Goal: Task Accomplishment & Management: Complete application form

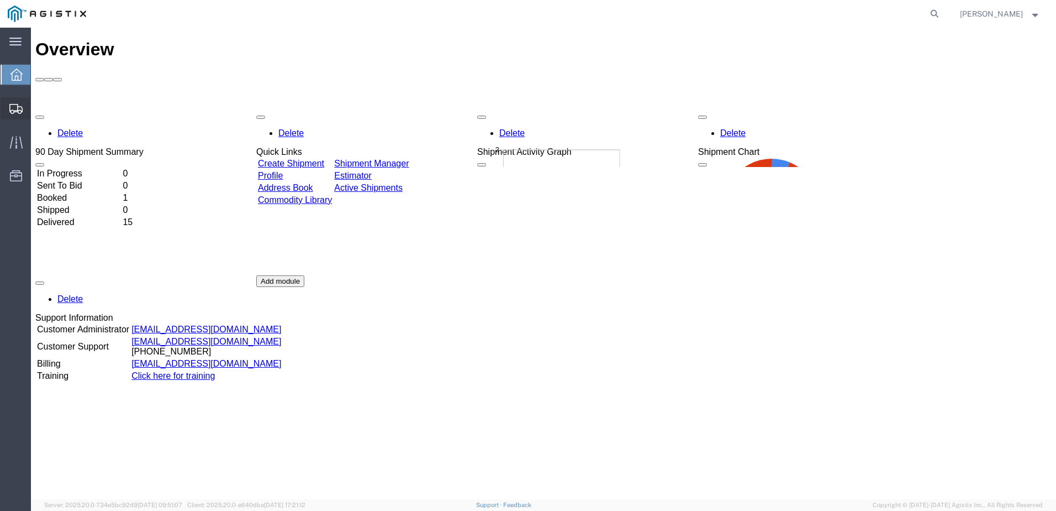
click at [0, 0] on span "Shipment Manager" at bounding box center [0, 0] width 0 height 0
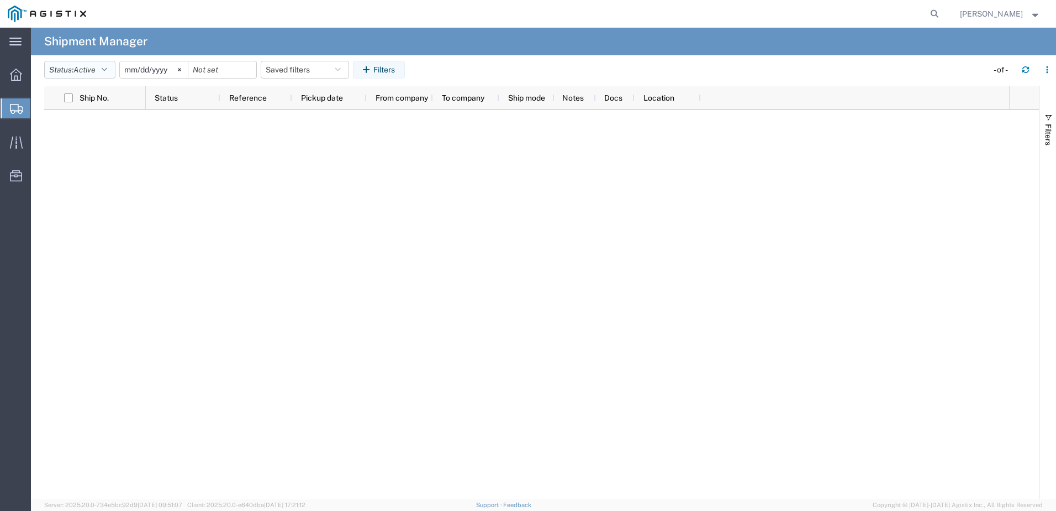
click at [110, 65] on button "Status: Active" at bounding box center [79, 70] width 71 height 18
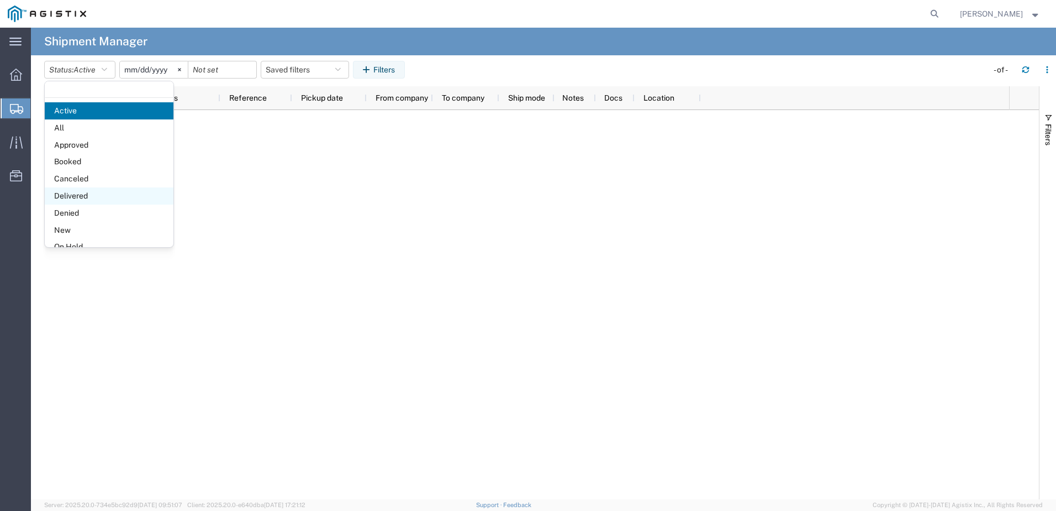
click at [76, 198] on span "Delivered" at bounding box center [109, 195] width 129 height 17
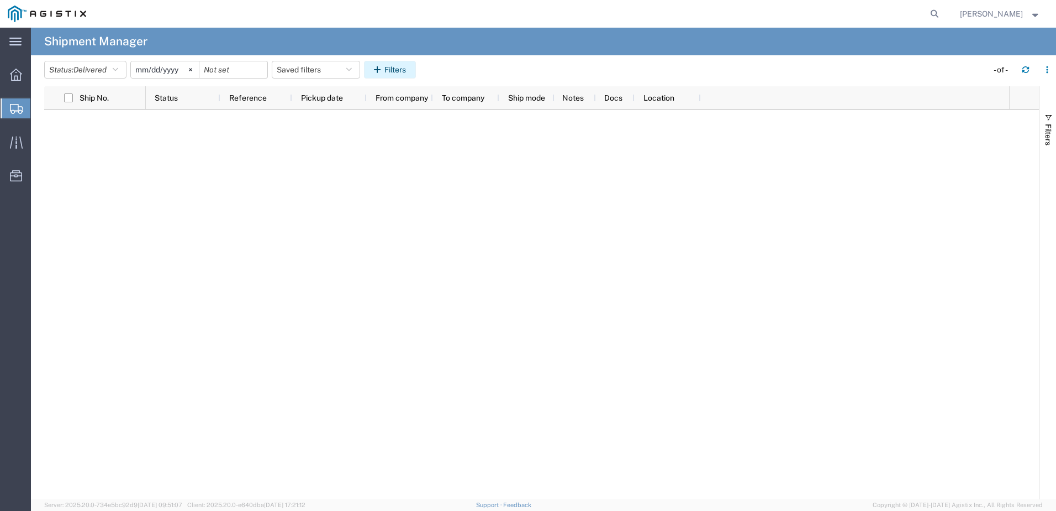
click at [391, 66] on button "Filters" at bounding box center [390, 70] width 52 height 18
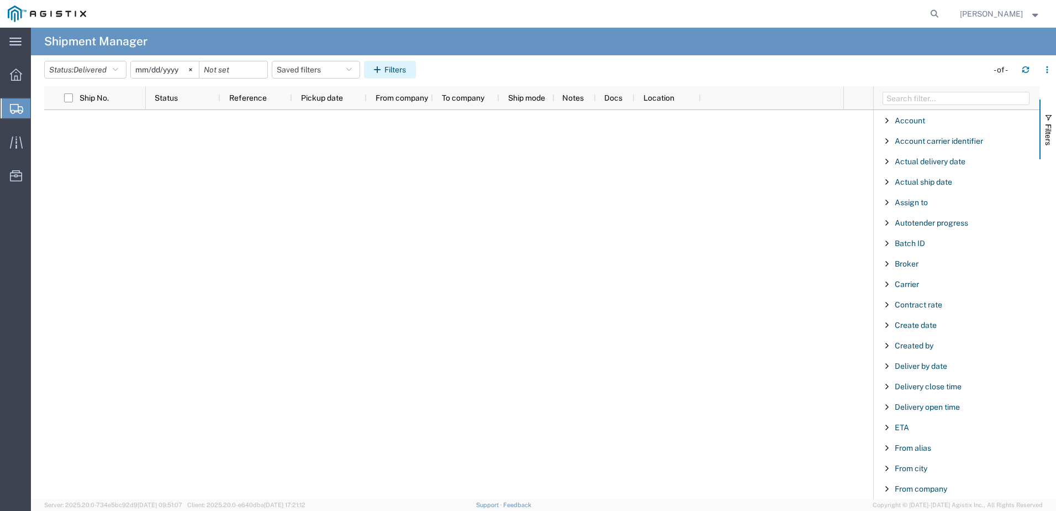
click at [391, 66] on button "Filters" at bounding box center [390, 70] width 52 height 18
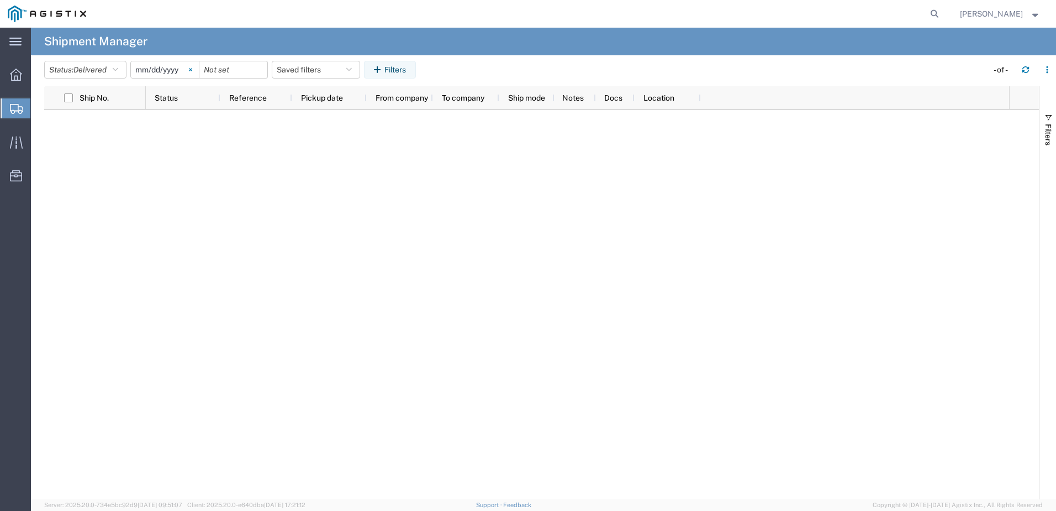
click at [192, 69] on icon at bounding box center [190, 69] width 3 height 3
click at [352, 67] on icon "button" at bounding box center [349, 70] width 6 height 8
click at [352, 70] on icon "button" at bounding box center [349, 70] width 6 height 8
click at [13, 40] on icon at bounding box center [15, 42] width 12 height 8
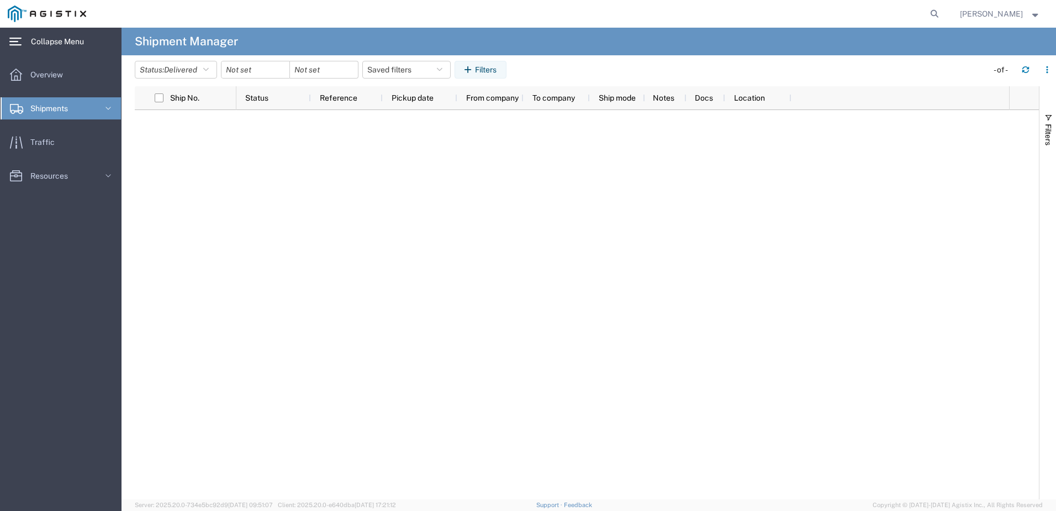
click at [17, 109] on icon at bounding box center [16, 109] width 13 height 10
click at [35, 193] on span "Simple Shipment" at bounding box center [62, 199] width 102 height 22
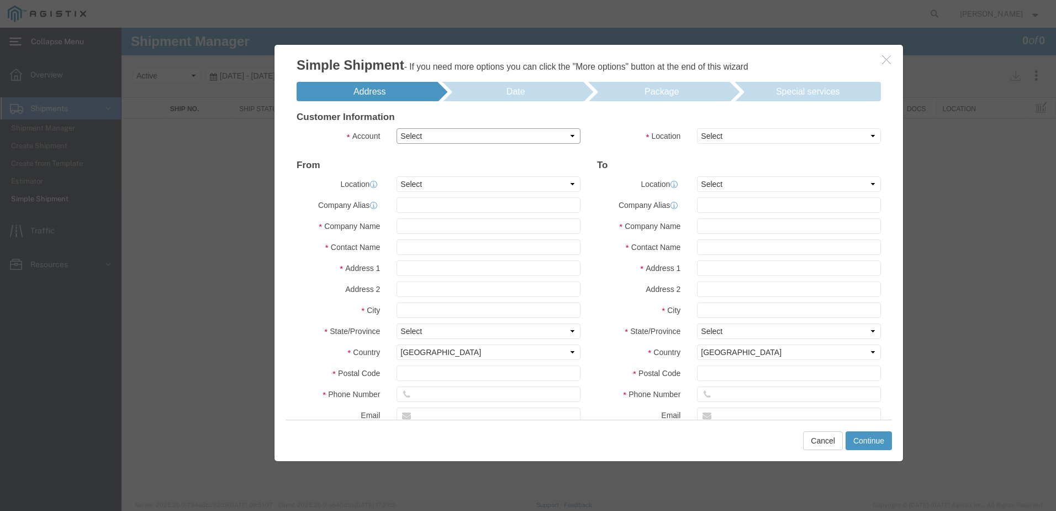
click at [571, 134] on select "Select PG&E Sensus" at bounding box center [489, 135] width 184 height 15
select select "9596"
click at [397, 128] on select "Select PG&E Sensus" at bounding box center [489, 135] width 184 height 15
click at [818, 59] on icon "button" at bounding box center [886, 59] width 9 height 9
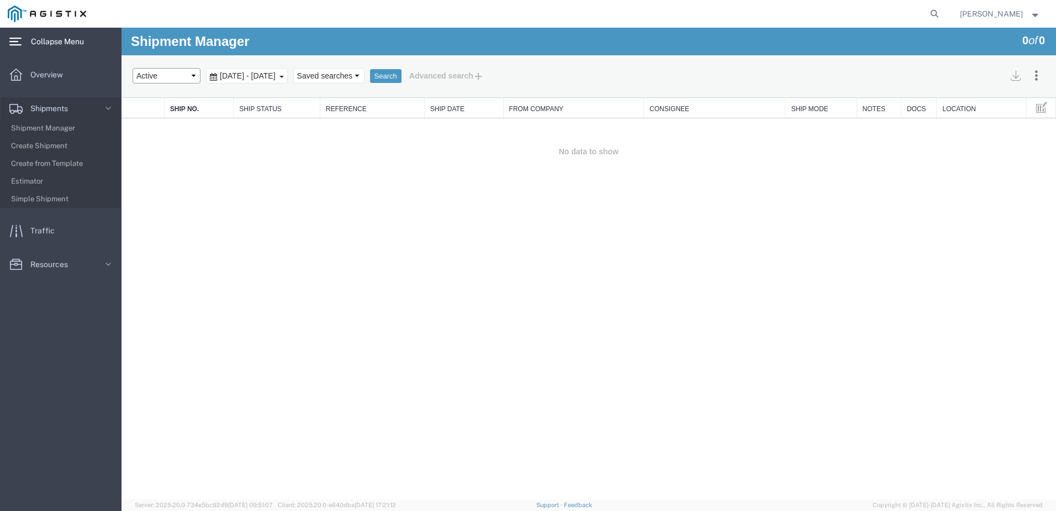
click at [196, 77] on select "Select status Active All Shipments Approved Booked Canceled Delivered Denied Ne…" at bounding box center [167, 75] width 68 height 15
select select "DELIVERED"
click at [133, 68] on select "Select status Active All Shipments Approved Booked Canceled Delivered Denied Ne…" at bounding box center [167, 75] width 68 height 15
click at [402, 72] on button "Search" at bounding box center [385, 76] width 31 height 14
click at [59, 104] on span "Shipments" at bounding box center [52, 108] width 45 height 22
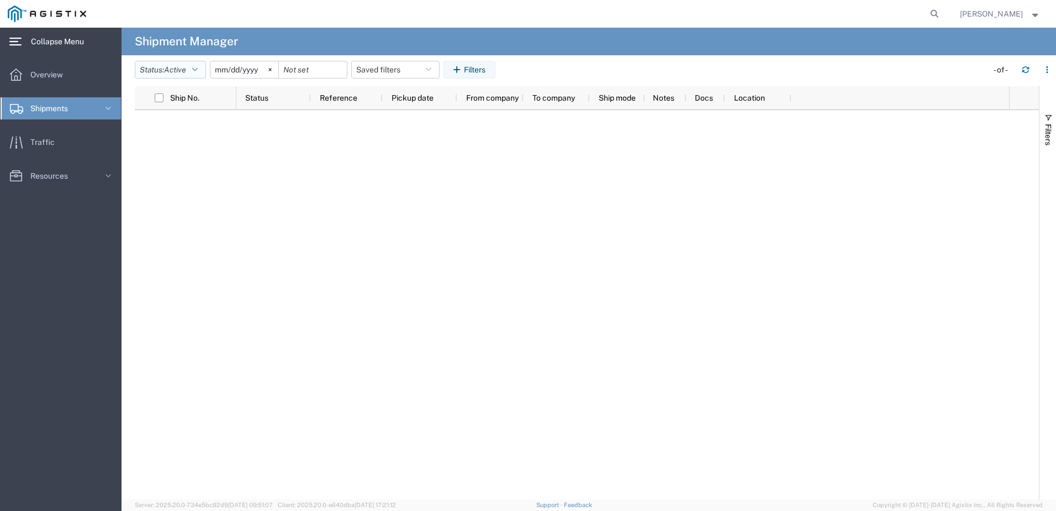
click at [200, 64] on button "Status: Active" at bounding box center [170, 70] width 71 height 18
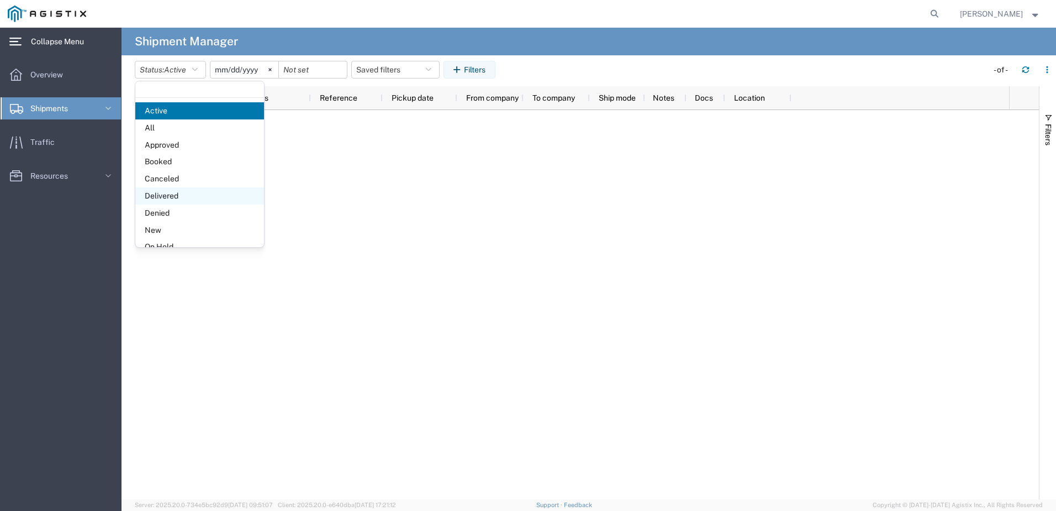
click at [163, 196] on span "Delivered" at bounding box center [199, 195] width 129 height 17
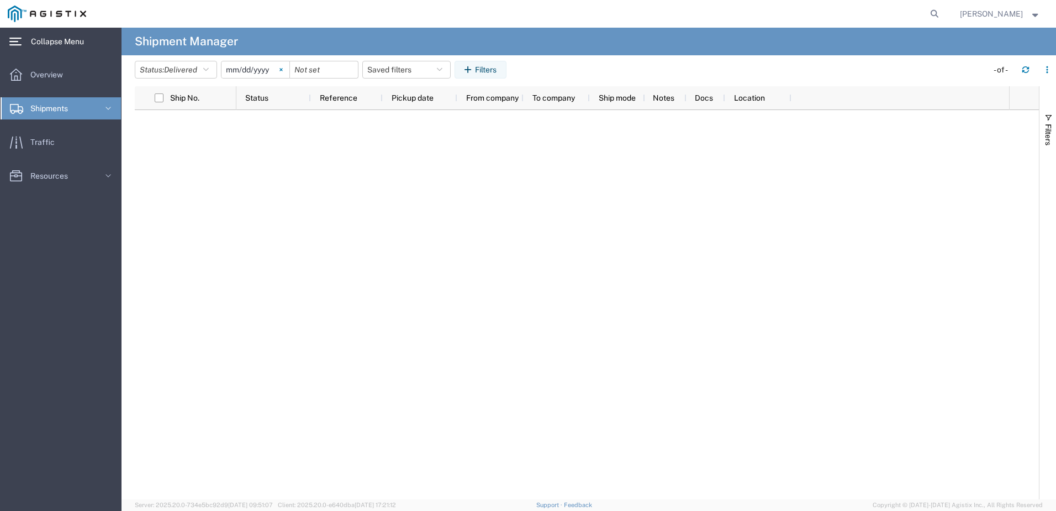
click at [283, 70] on icon at bounding box center [281, 69] width 3 height 3
click at [486, 72] on button "Filters" at bounding box center [481, 70] width 52 height 18
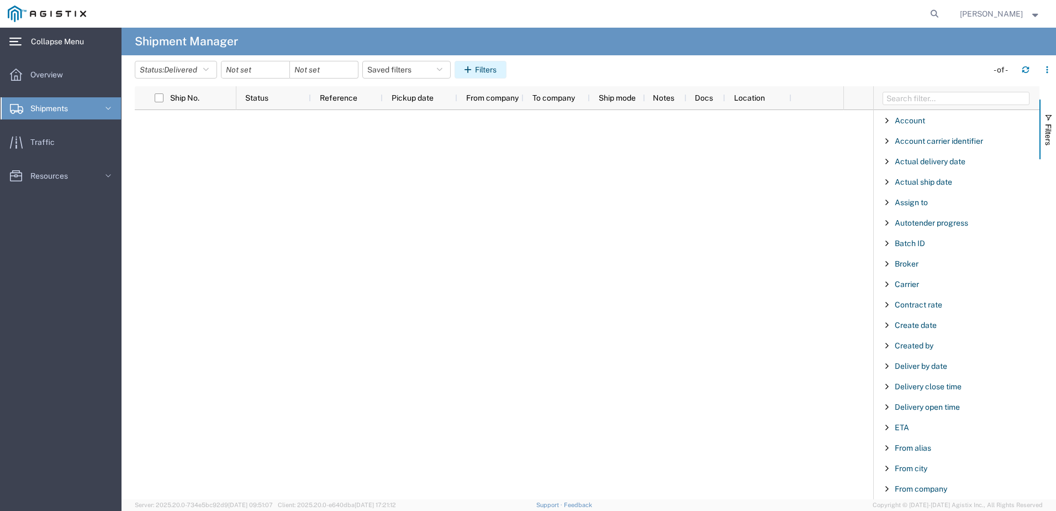
click at [486, 72] on button "Filters" at bounding box center [481, 70] width 52 height 18
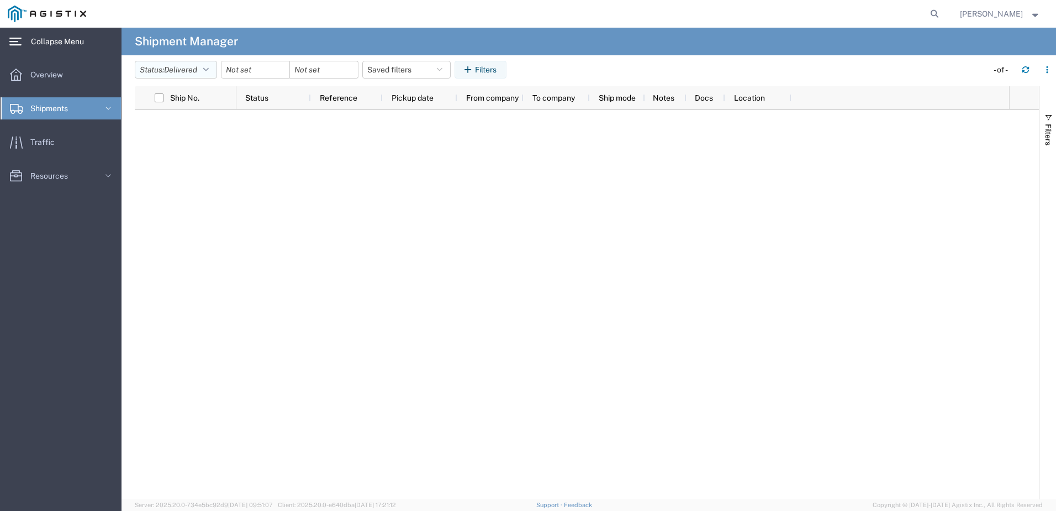
click at [213, 68] on button "Status: Delivered" at bounding box center [176, 70] width 82 height 18
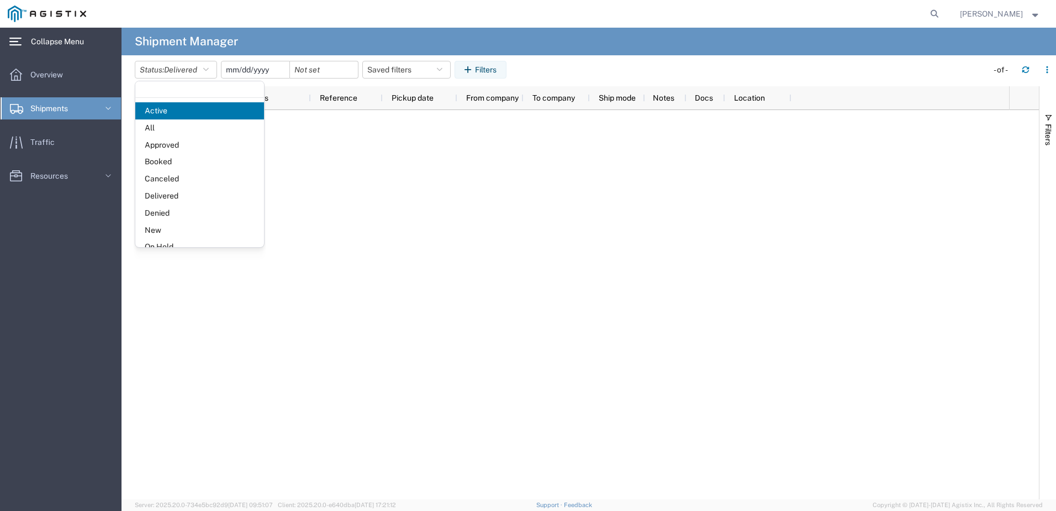
click at [233, 67] on input "date" at bounding box center [256, 69] width 68 height 17
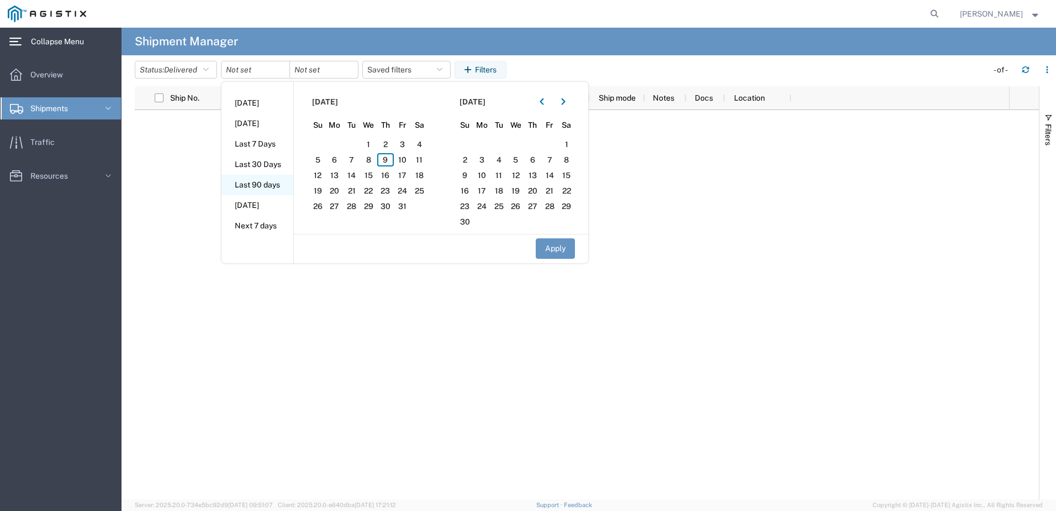
click at [260, 187] on li "Last 90 days" at bounding box center [258, 185] width 72 height 20
type input "[DATE]"
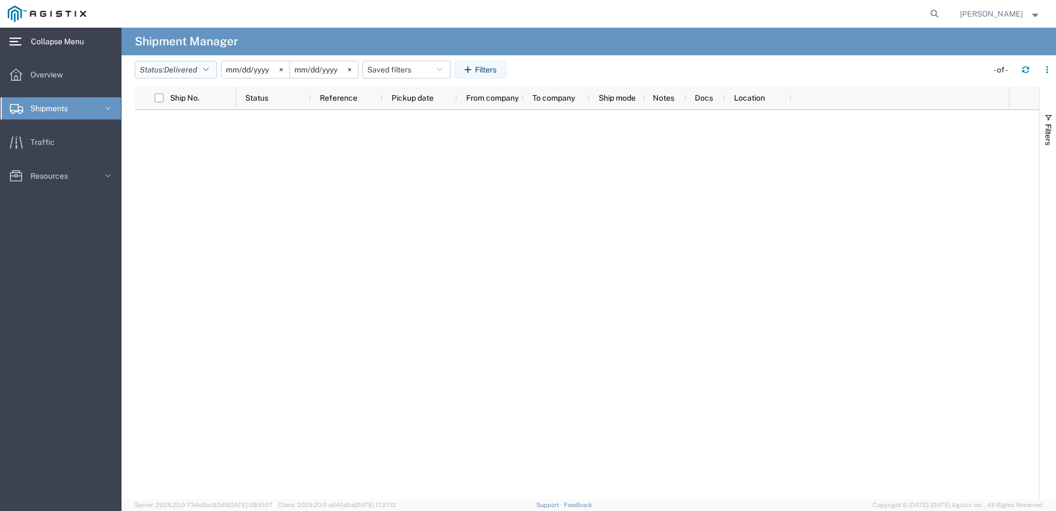
click at [213, 69] on button "Status: Delivered" at bounding box center [176, 70] width 82 height 18
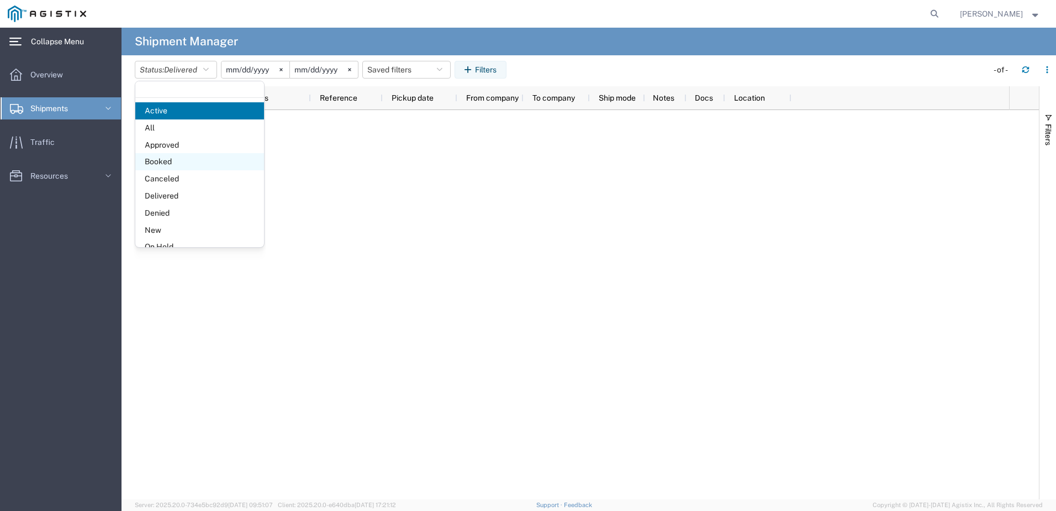
click at [161, 162] on span "Booked" at bounding box center [199, 161] width 129 height 17
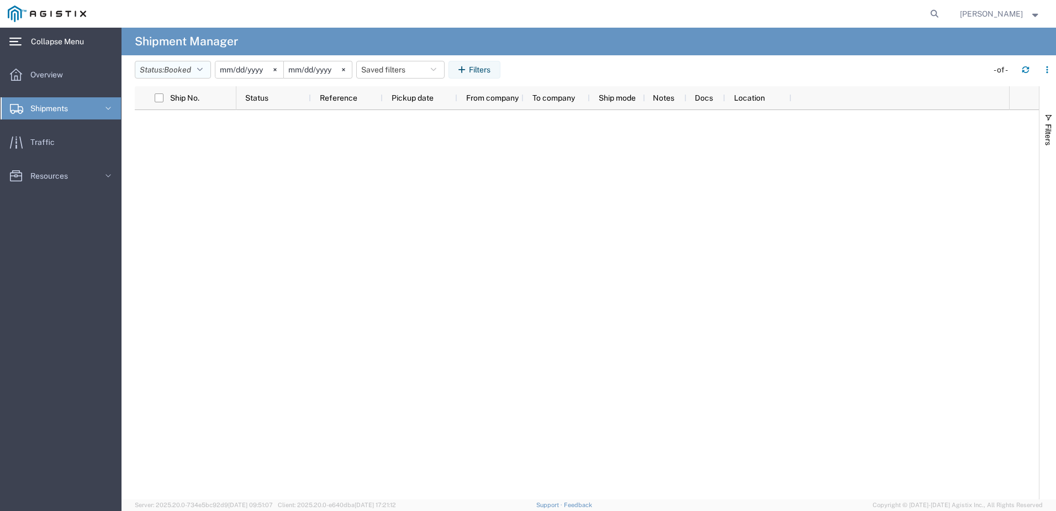
click at [202, 70] on icon "button" at bounding box center [200, 70] width 6 height 8
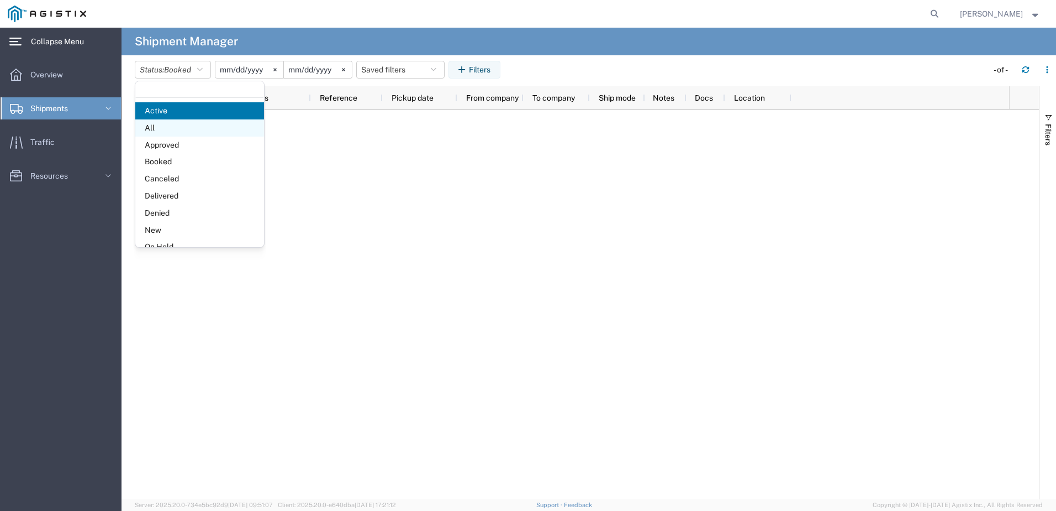
click at [155, 122] on span "All" at bounding box center [199, 127] width 129 height 17
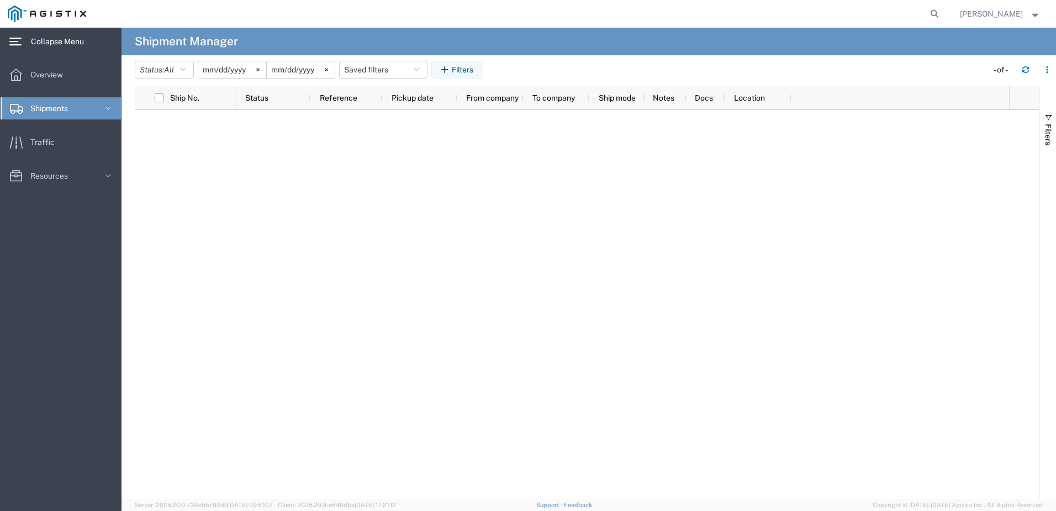
click at [48, 108] on span "Shipments" at bounding box center [52, 108] width 45 height 22
click at [43, 145] on span "Create Shipment" at bounding box center [62, 146] width 102 height 22
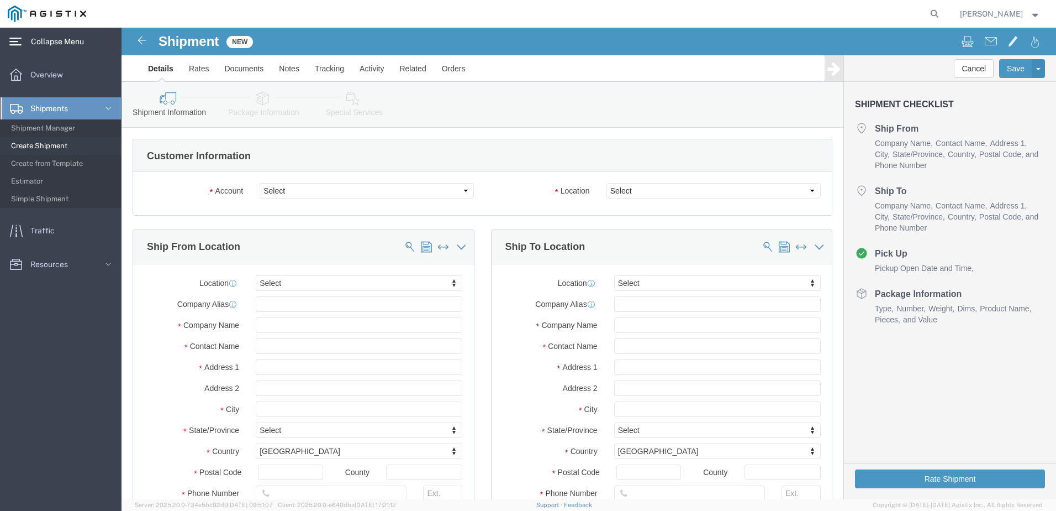
select select
click select "Select PG&E Sensus"
select select "9596"
click select "Select PG&E Sensus"
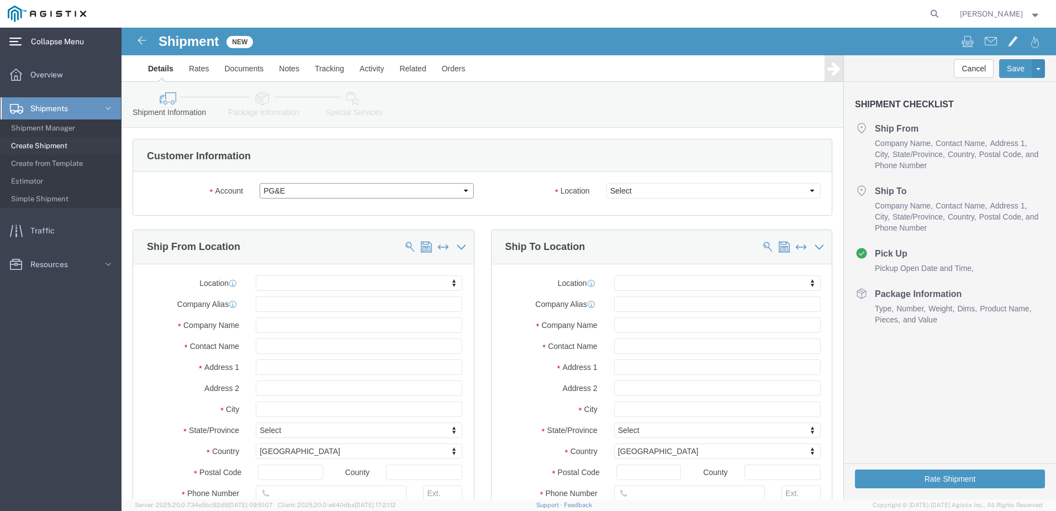
select select
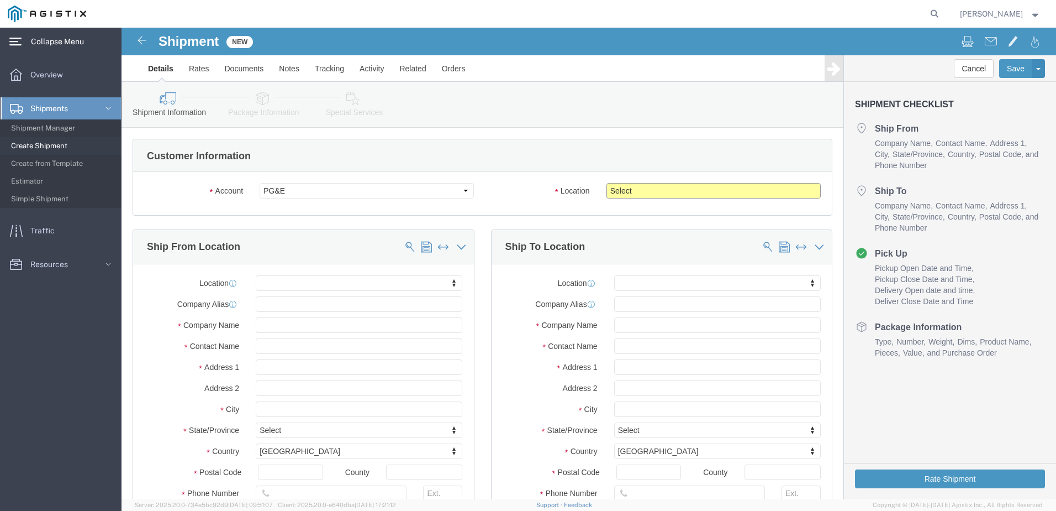
click select "Select All Others [GEOGRAPHIC_DATA] [GEOGRAPHIC_DATA] [GEOGRAPHIC_DATA] [GEOGRA…"
select select "23082"
click select "Select All Others [GEOGRAPHIC_DATA] [GEOGRAPHIC_DATA] [GEOGRAPHIC_DATA] [GEOGRA…"
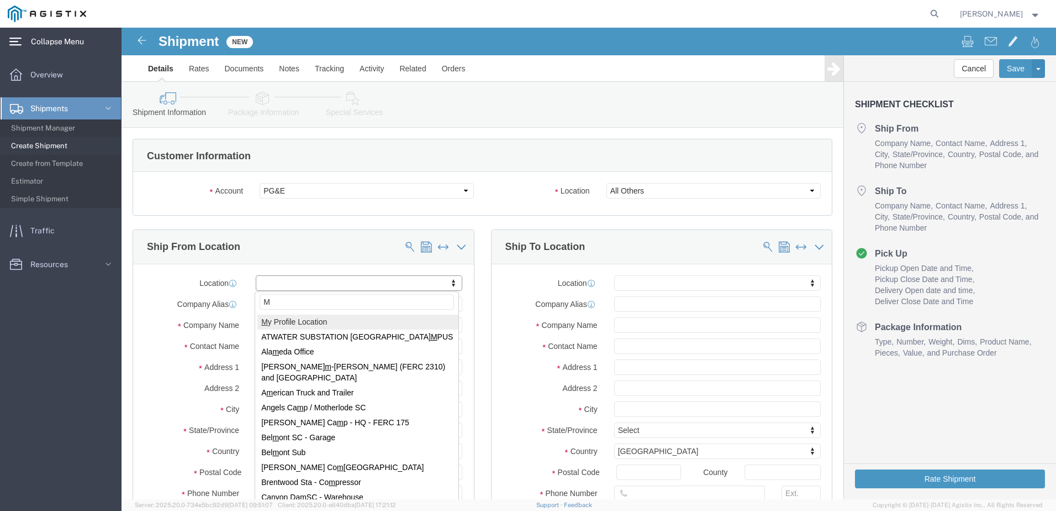
type input "M"
select select "MYPROFILE"
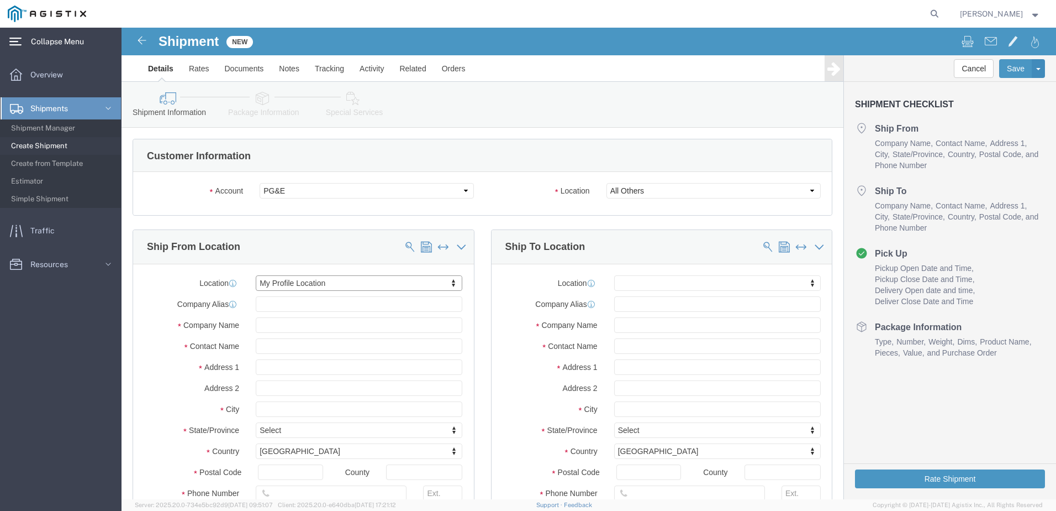
select select "PA"
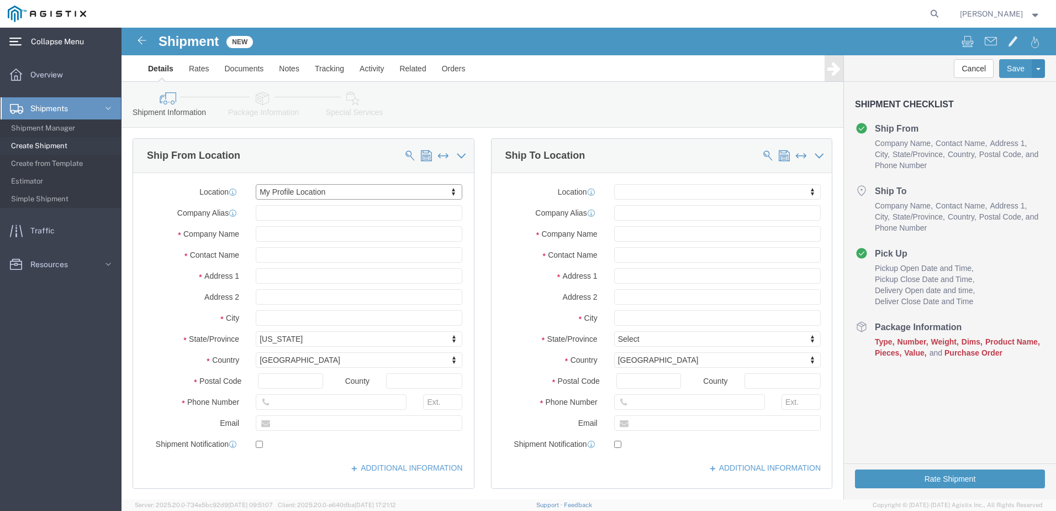
scroll to position [111, 0]
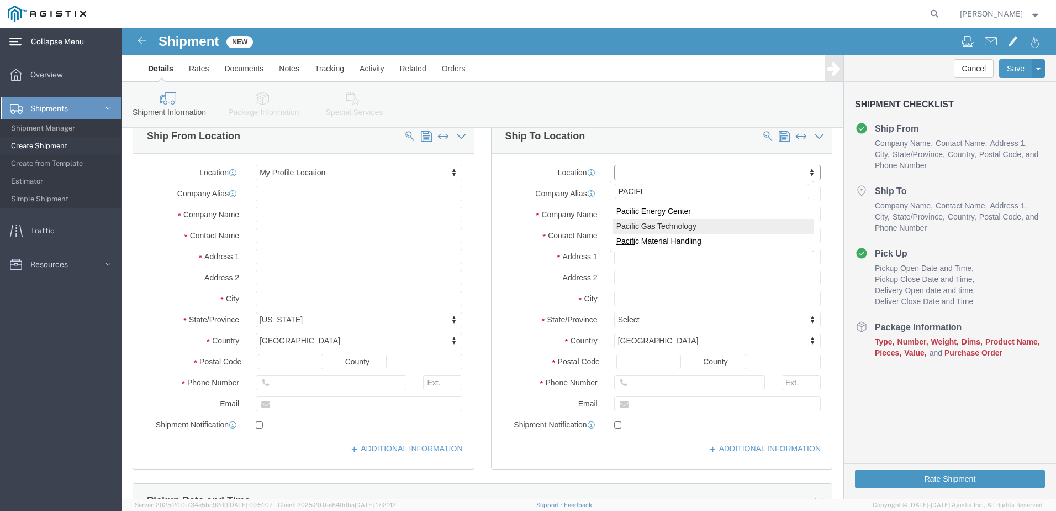
type input "PACIFI"
select select "53874"
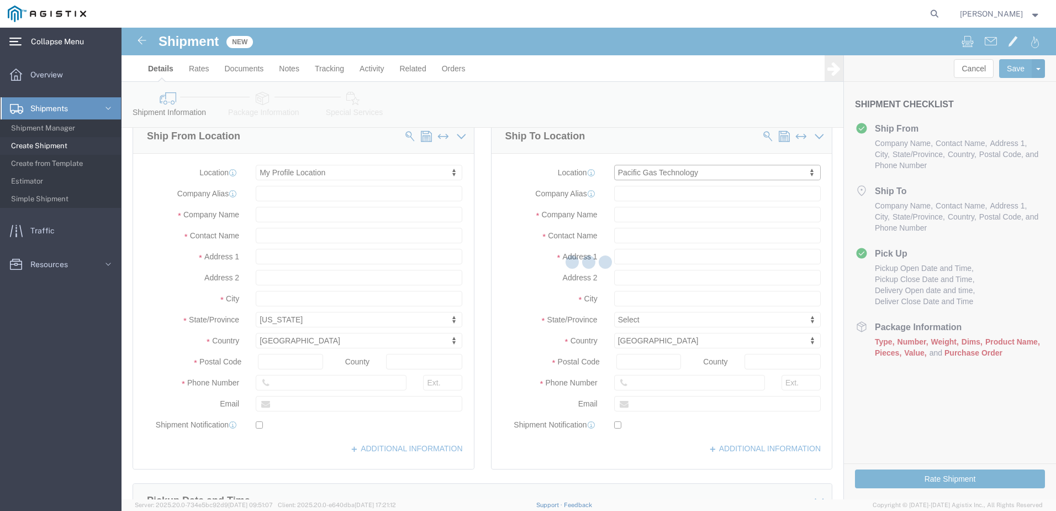
select select "CA"
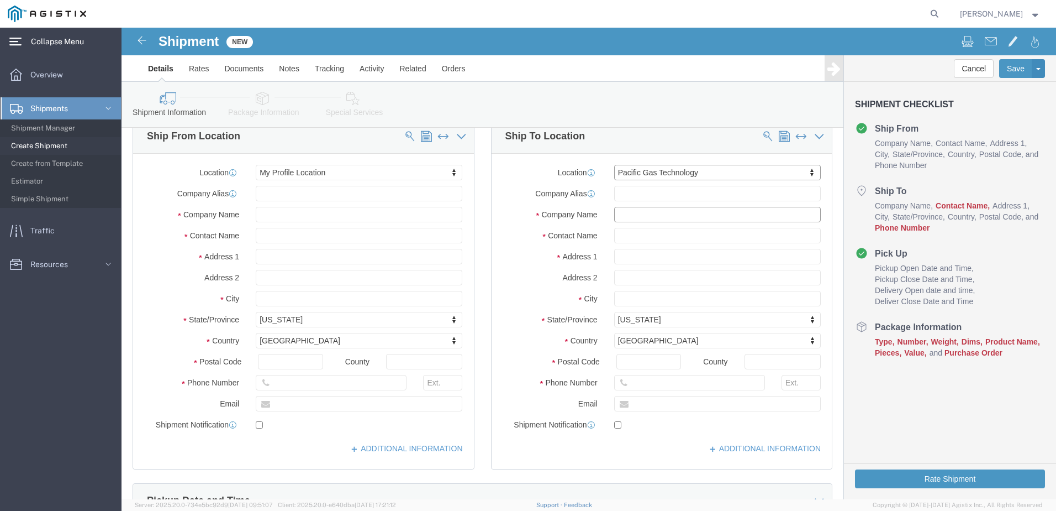
click input "text"
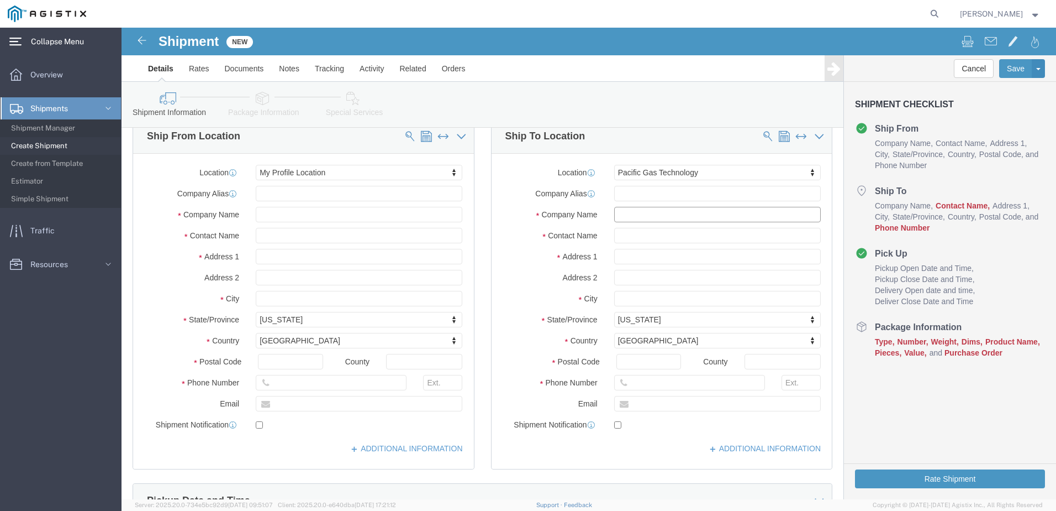
click input "text"
type input "PA"
click p "- PACIFIC GAS & ELECTRIC - (RECEIVING) [STREET_ADDRESS][PERSON_NAME]"
select select
select select "CA"
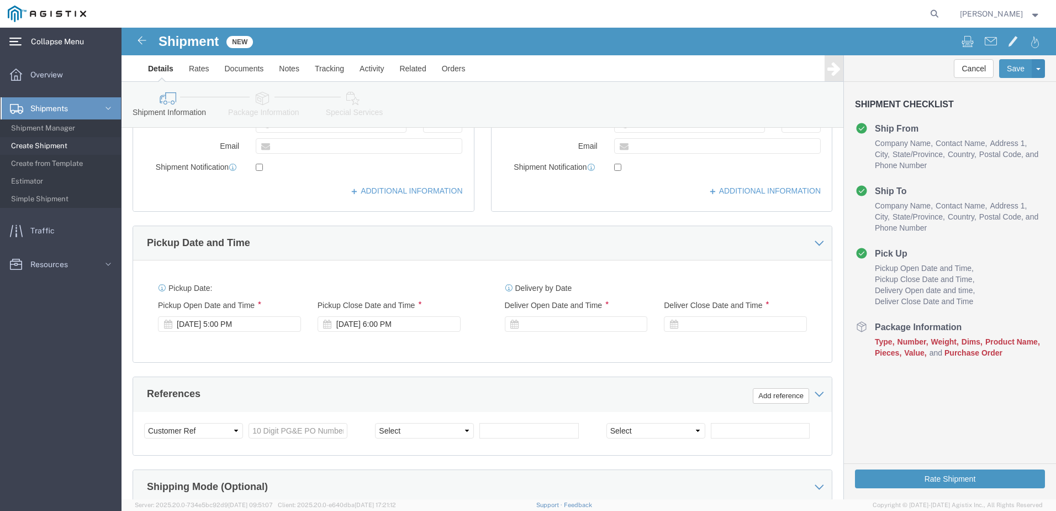
scroll to position [387, 0]
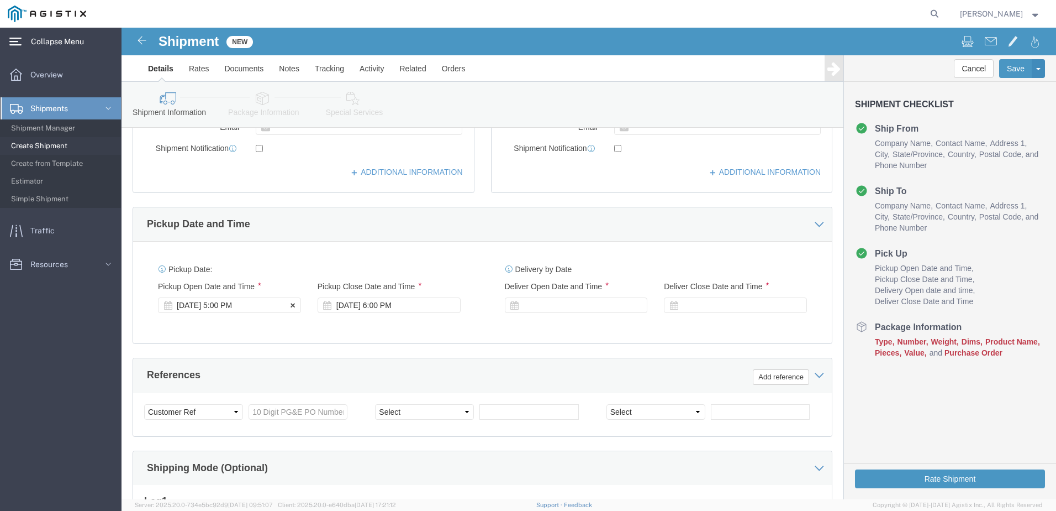
type input "PACIFIC GAS & ELECTRIC"
click div "[DATE] 5:00 PM"
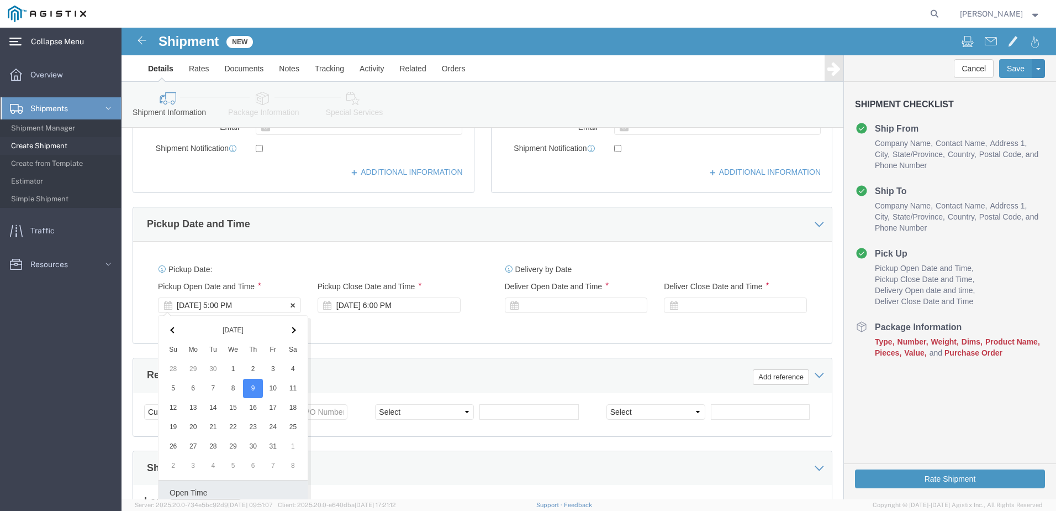
scroll to position [402, 0]
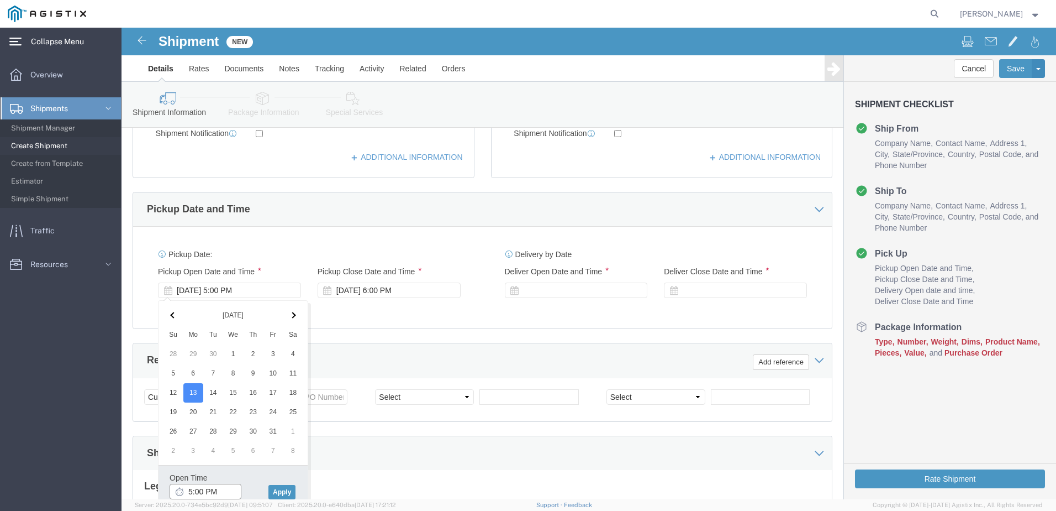
click input "5:00 PM"
type input "12:00 PM"
click button "Apply"
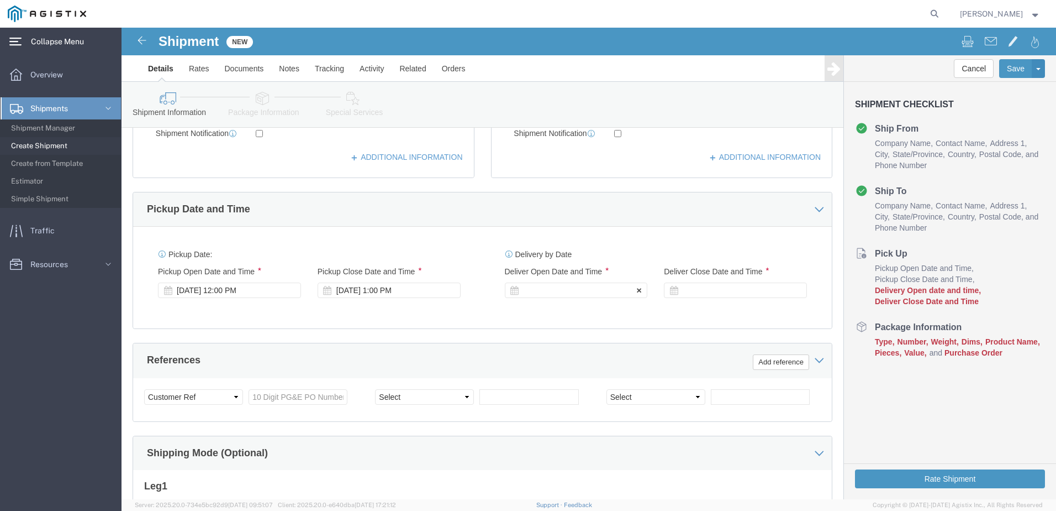
click div
click input "2:00 PM"
click input "8:00 PM"
type input "8:00 AM"
click button "Apply"
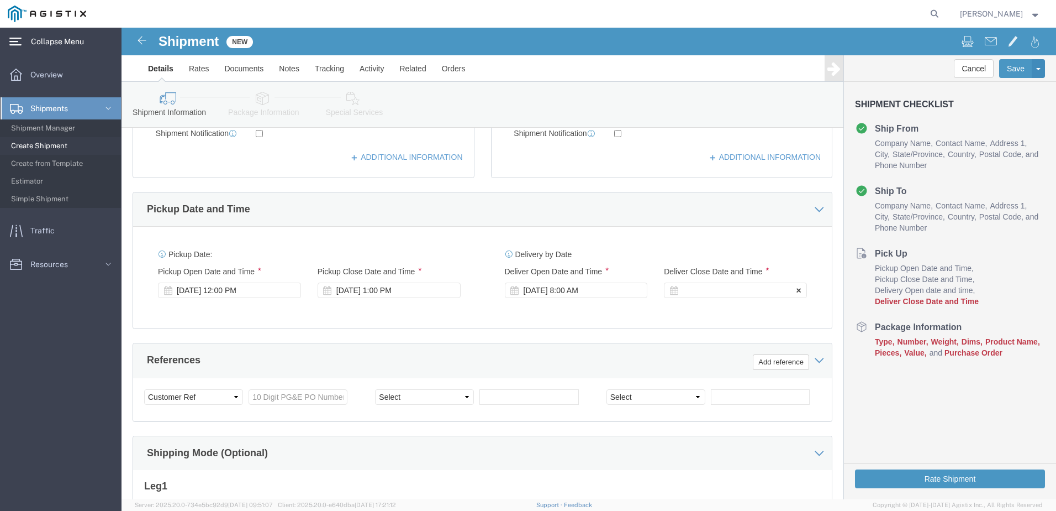
click div
click input "4:00 AM"
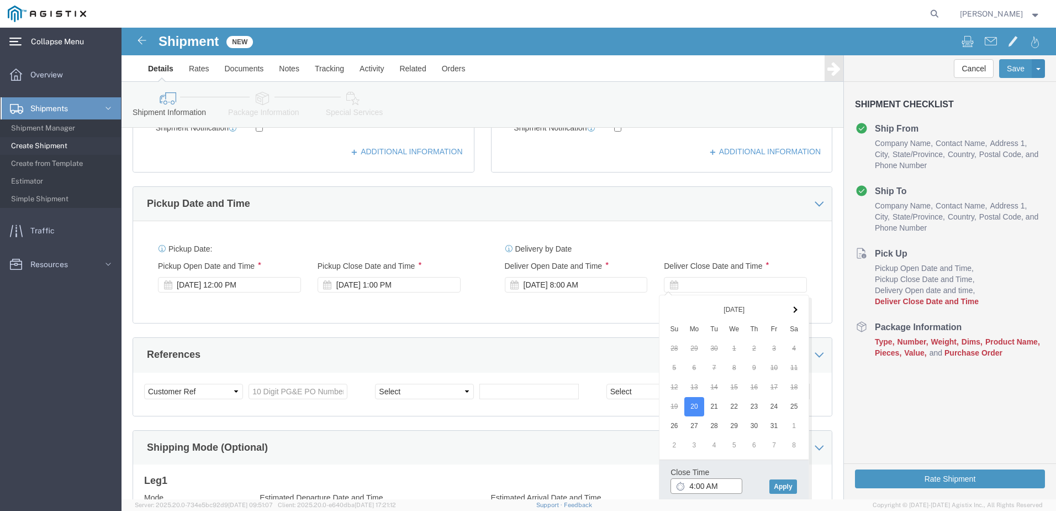
click input "4:00 AM"
type input "4:00 PM"
click button "Apply"
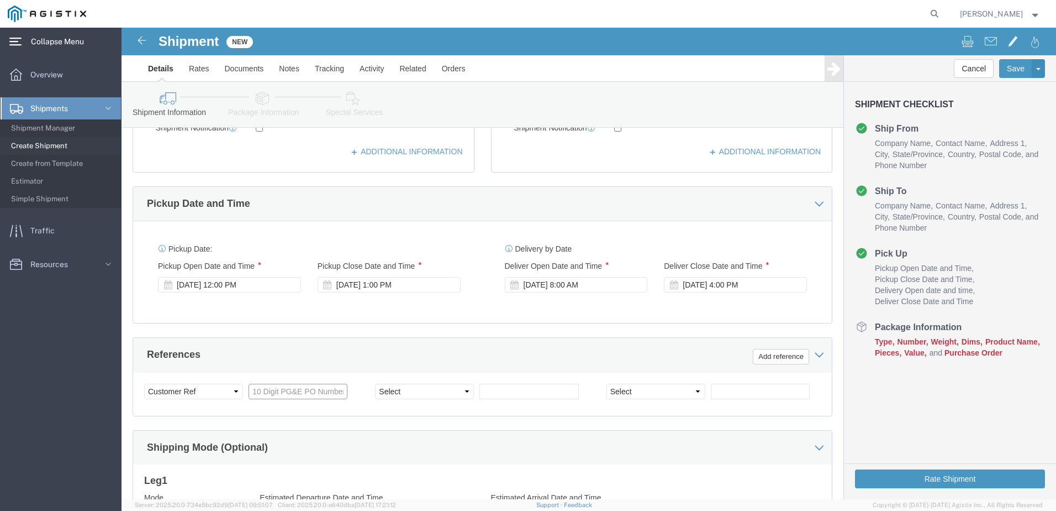
click input "text"
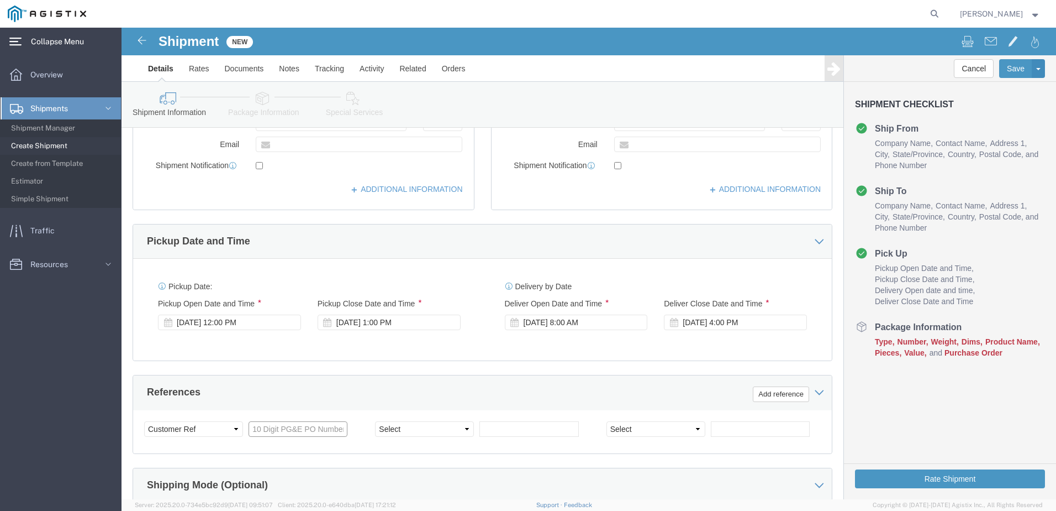
scroll to position [297, 0]
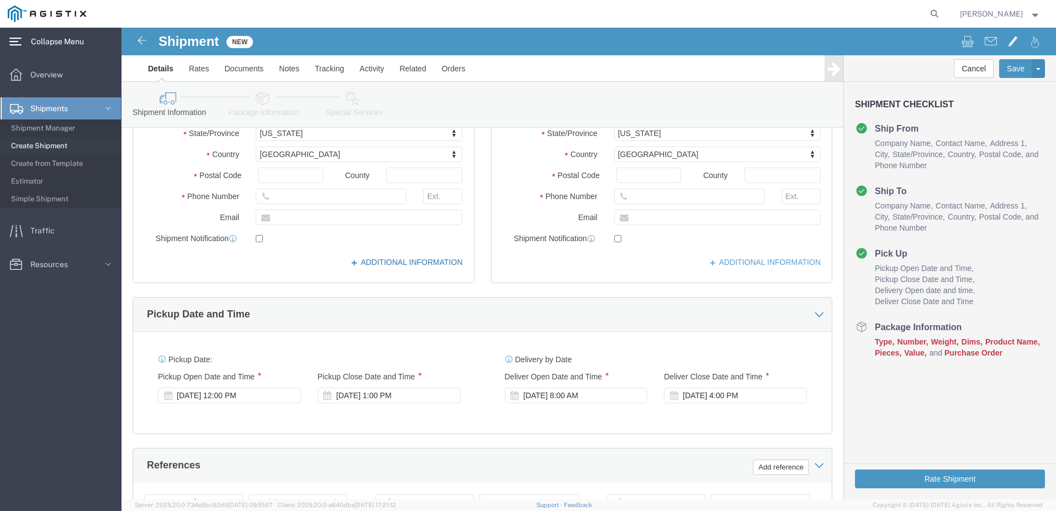
click link "ADDITIONAL INFORMATION"
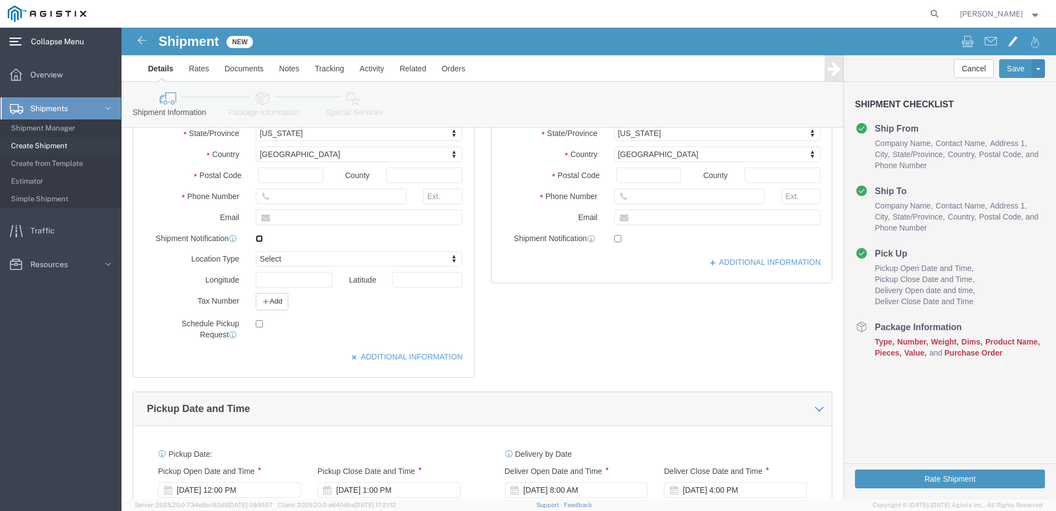
click input "checkbox"
checkbox input "true"
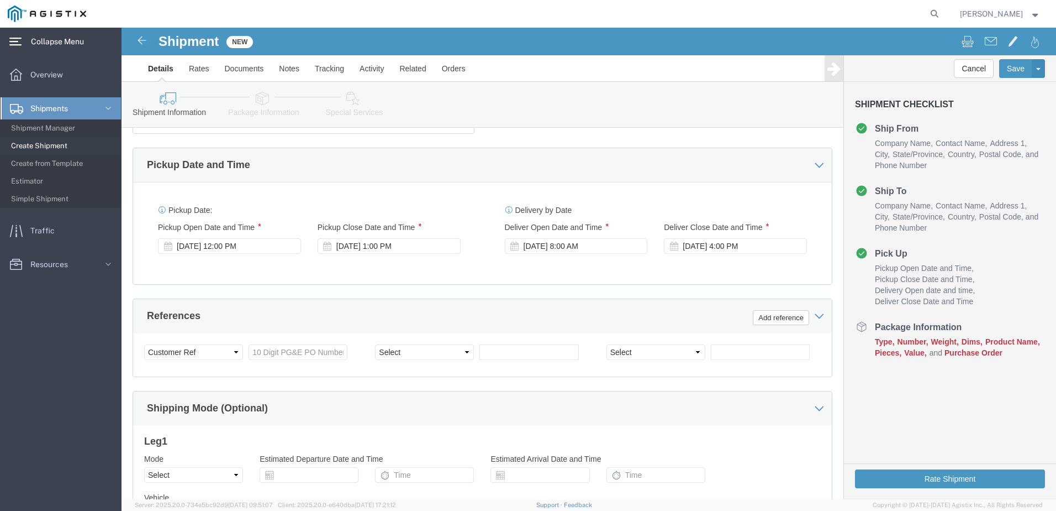
scroll to position [573, 0]
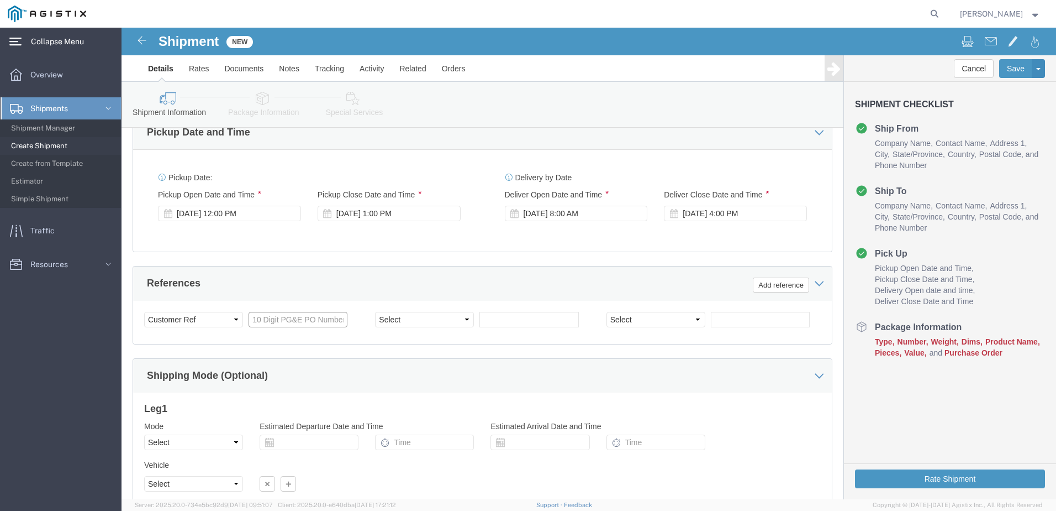
click input "text"
type input "4501237147"
click select "Select Account Type Activity ID Airline Appointment Number ASN Batch Request # …"
select select "ORDERNUM"
click select "Select Account Type Activity ID Airline Appointment Number ASN Batch Request # …"
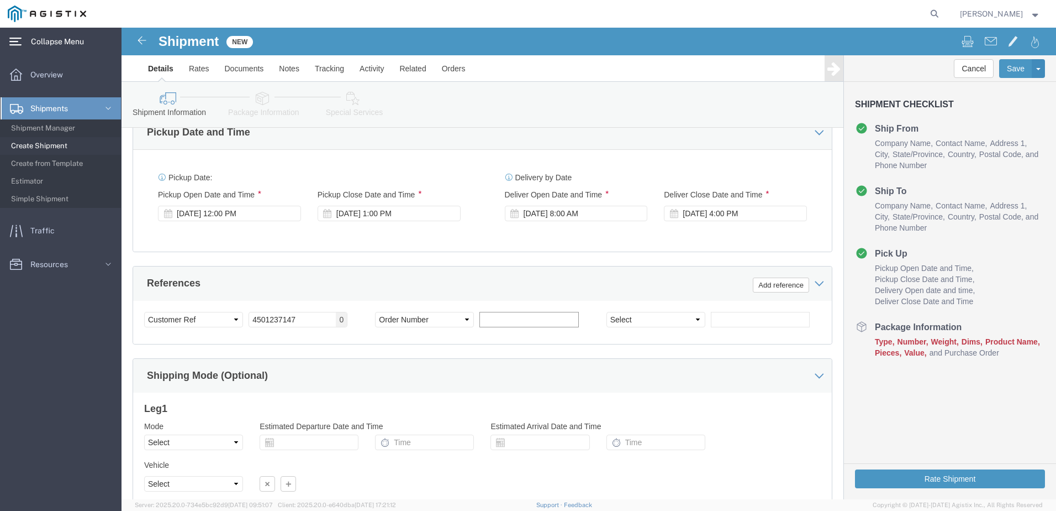
click input "text"
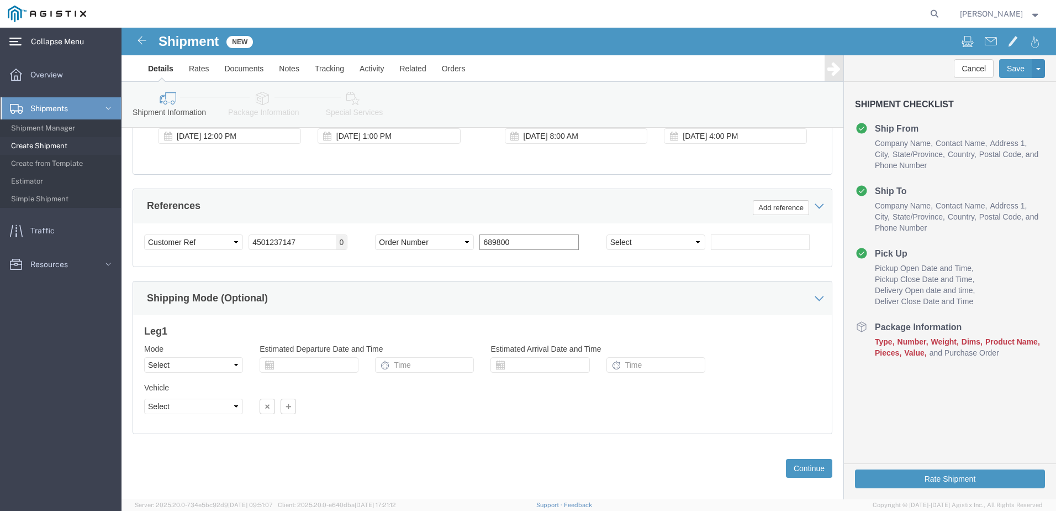
scroll to position [663, 0]
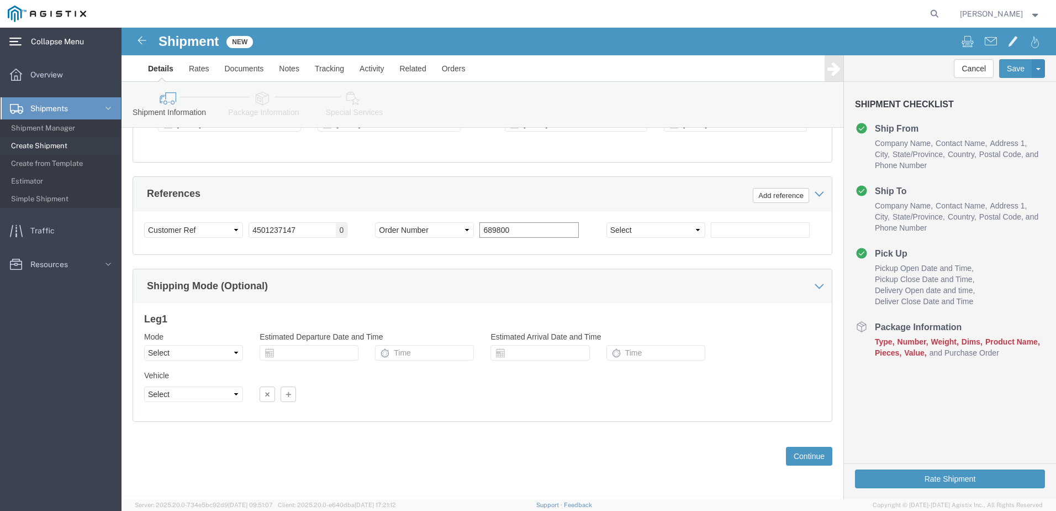
type input "689800"
click select "Select Account Type Activity ID Airline Appointment Number ASN Batch Request # …"
click input "text"
click button "Continue"
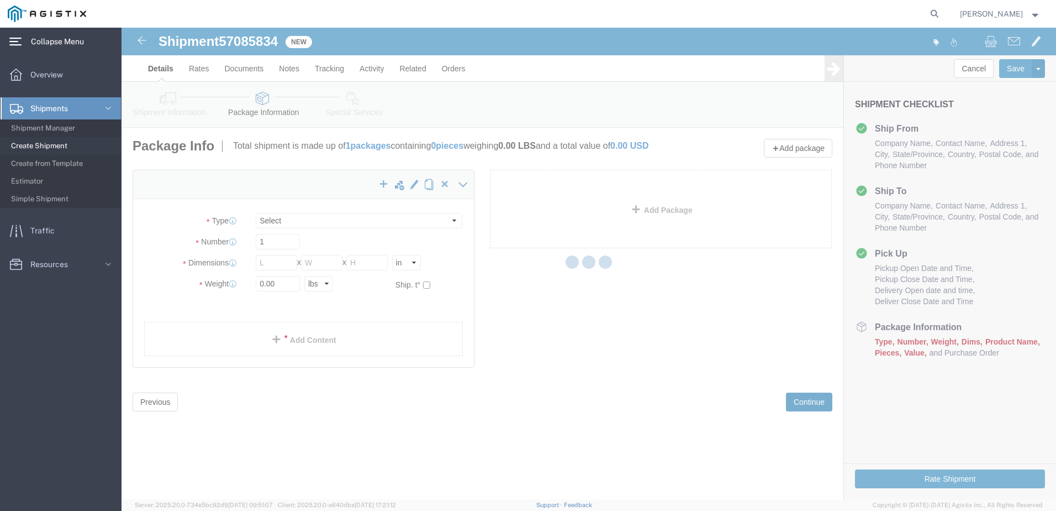
select select "CBOX"
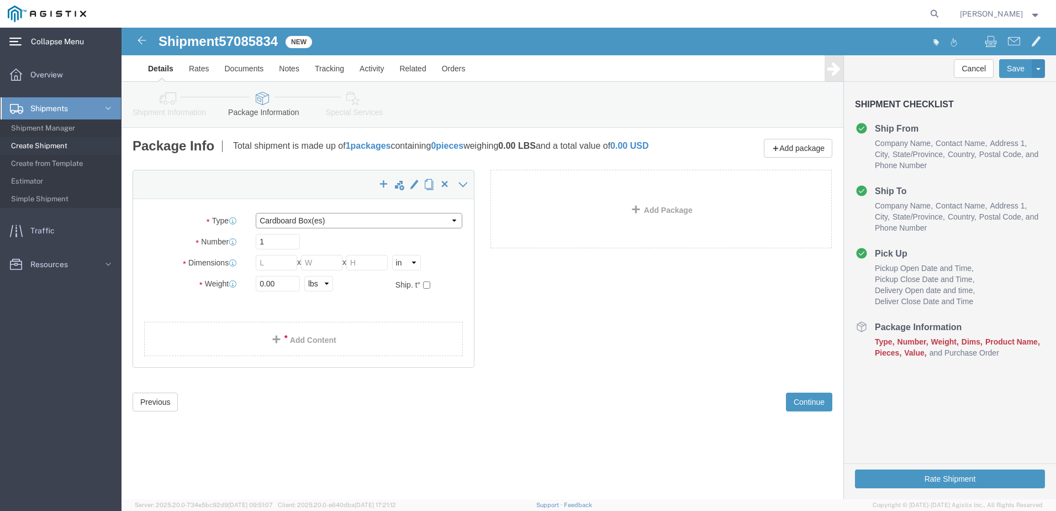
click select "Select Bulk Bundle(s) Cardboard Box(es) Carton(s) Crate(s) Drum(s) (Fiberboard)…"
click link "Add Content"
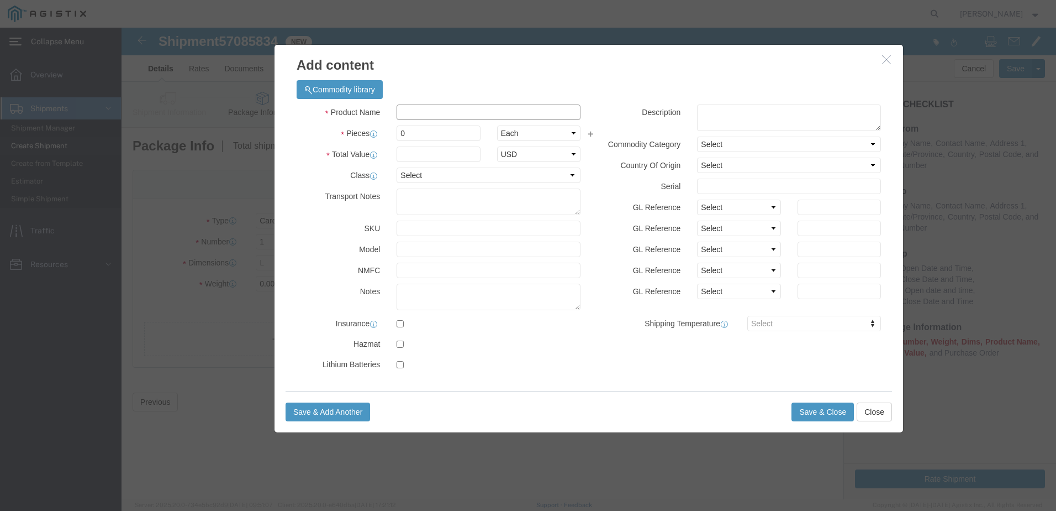
click input "text"
type input "GAS METERS"
type input "2496"
click input "text"
type input "250723.20"
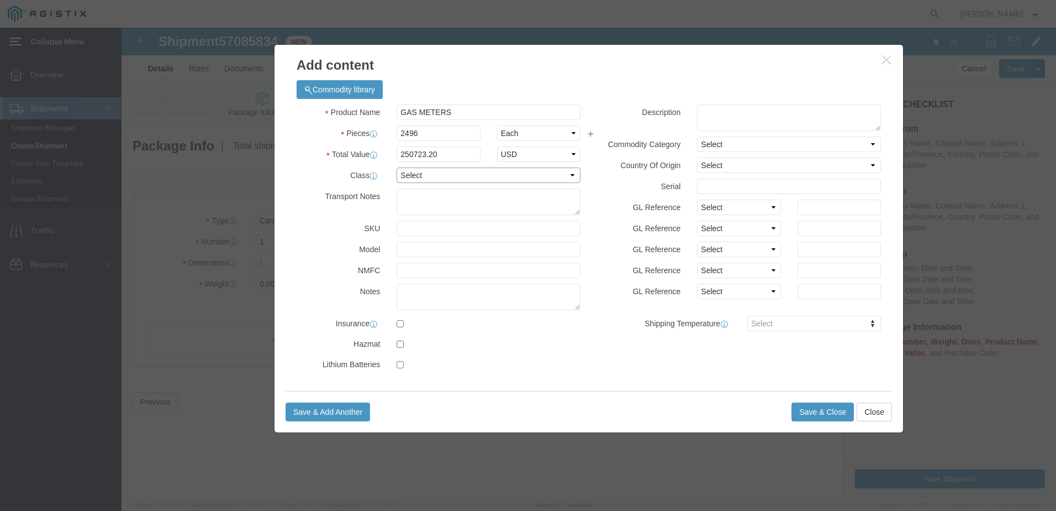
click select "Select 50 55 60 65 70 85 92.5 100 125 175 250 300 400"
select select "85"
click select "Select 50 55 60 65 70 85 92.5 100 125 175 250 300 400"
click select "Select Bag Barrels 100Board Feet Bottle Box Blister Pack Carats Can Capsule Car…"
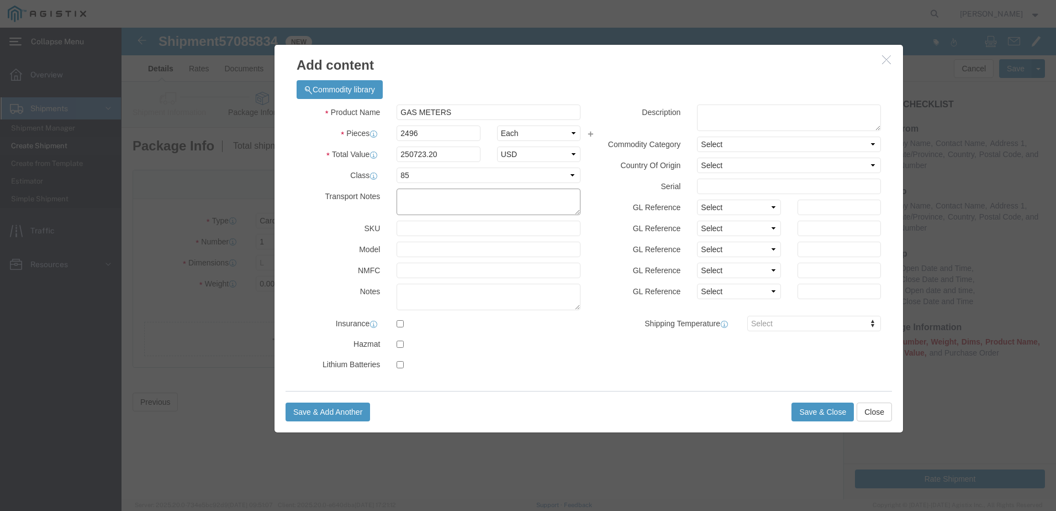
click textarea
type textarea "PLEASE NOTE: THIS WILL REQUIRE A FULL 53' DRY VAN WITH INSIDE TRAILER WIDTH OF …"
click button "Save & Close"
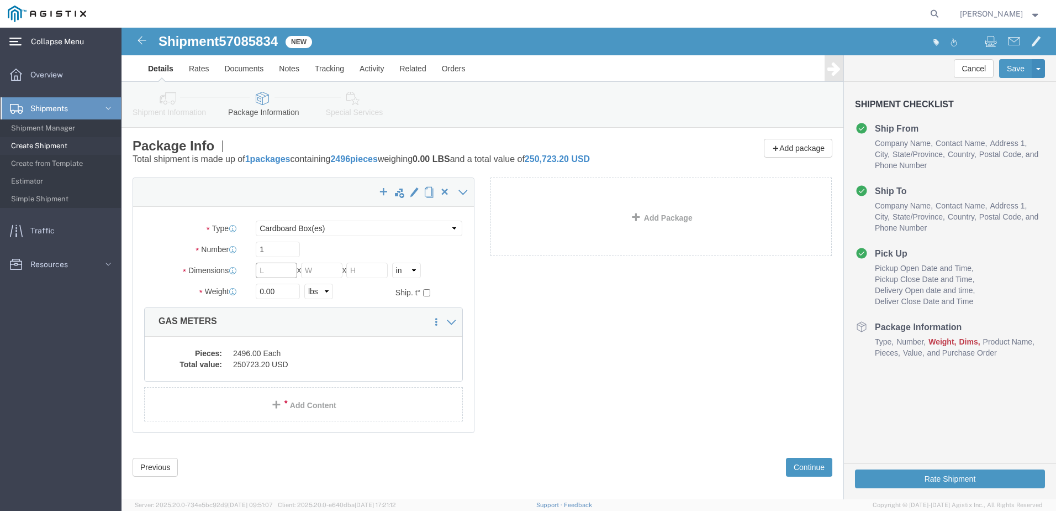
click input "text"
type input "40"
click input "text"
type input "48"
click input "text"
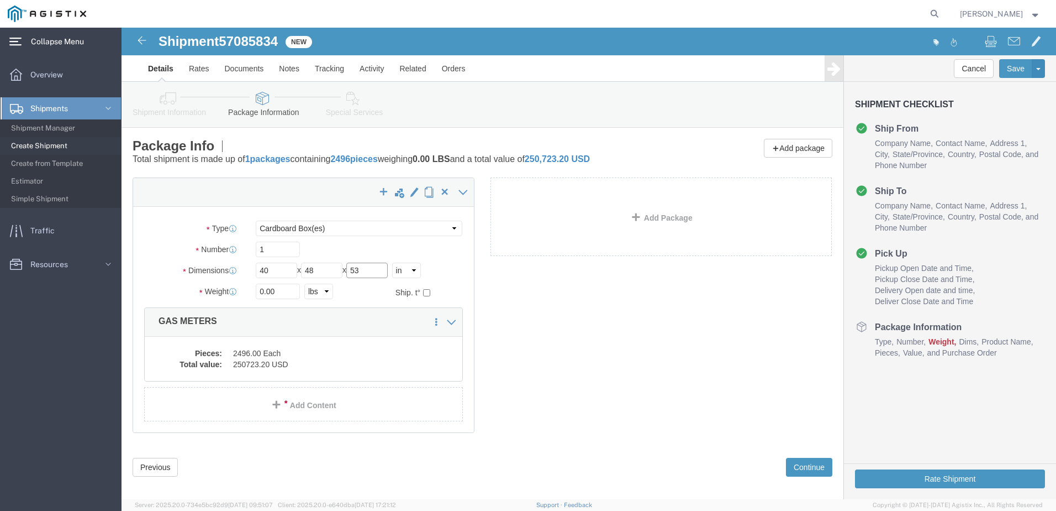
type input "53"
click input "1"
type input "52"
click input "0.00"
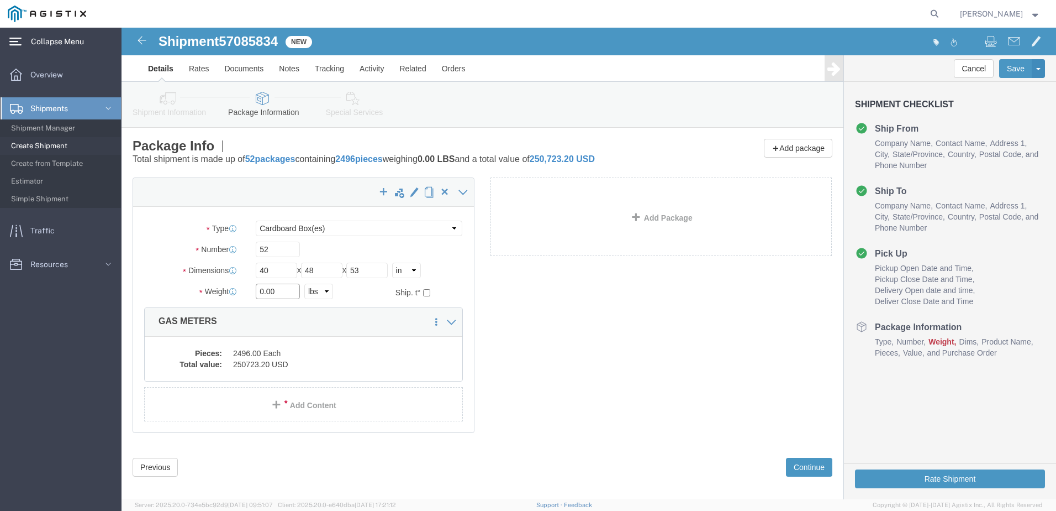
click input "0.00"
click icon
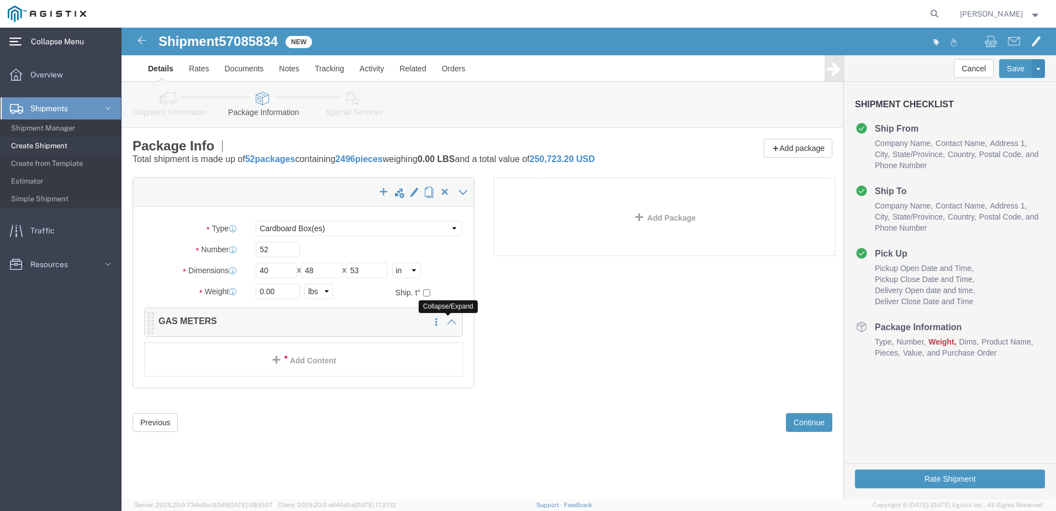
click icon
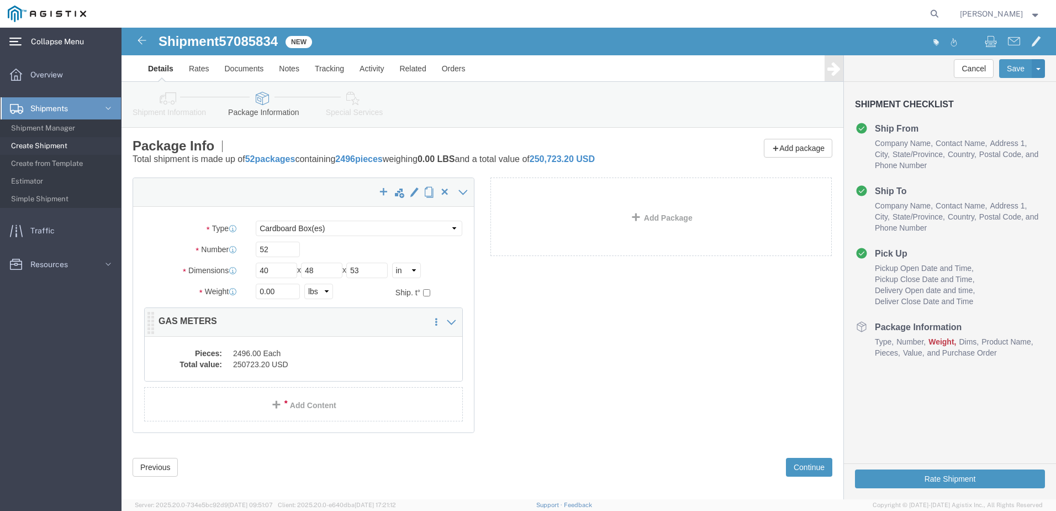
click p "GAS METERS"
click dt "Pieces:"
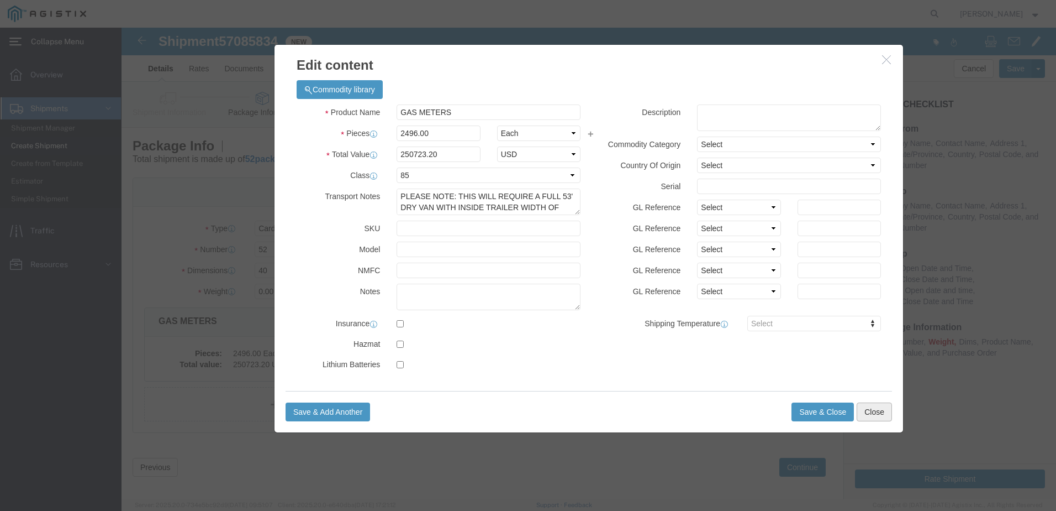
click button "Close"
